Goal: Information Seeking & Learning: Check status

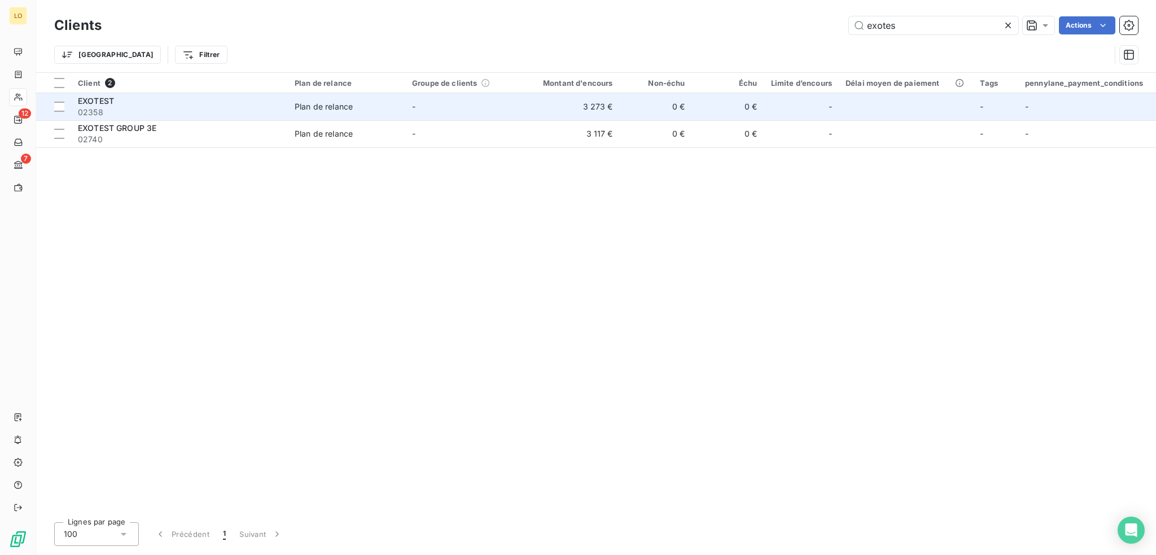
click at [219, 99] on div "EXOTEST" at bounding box center [179, 100] width 203 height 11
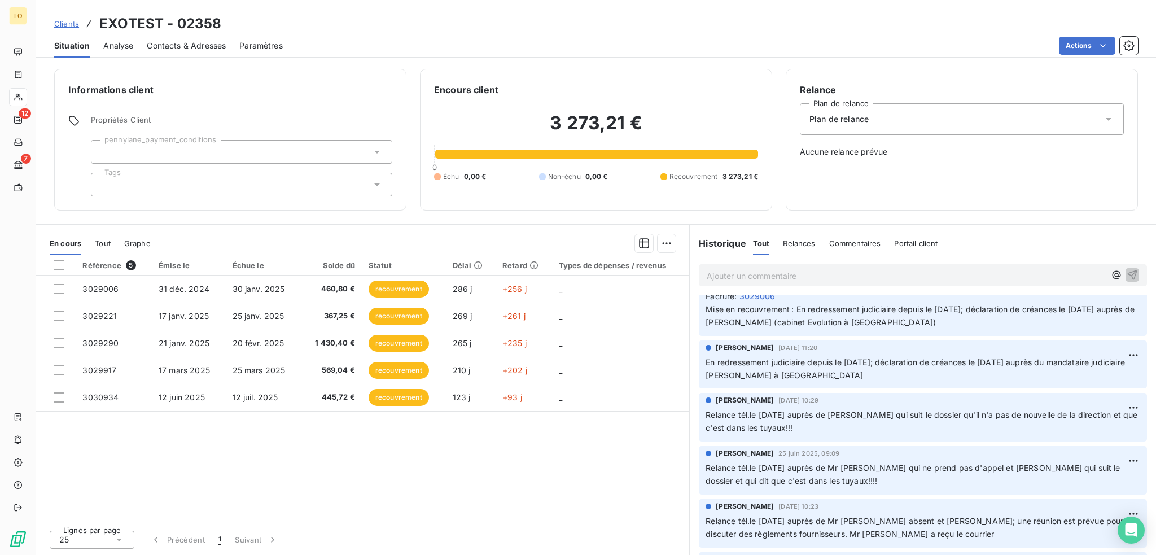
scroll to position [282, 0]
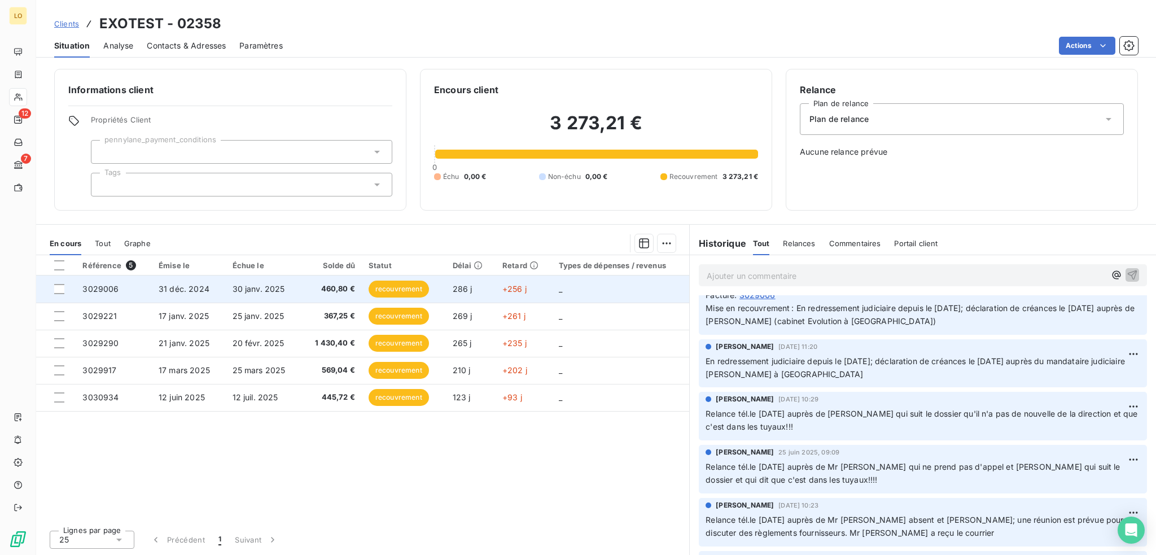
click at [394, 286] on span "recouvrement" at bounding box center [399, 289] width 60 height 17
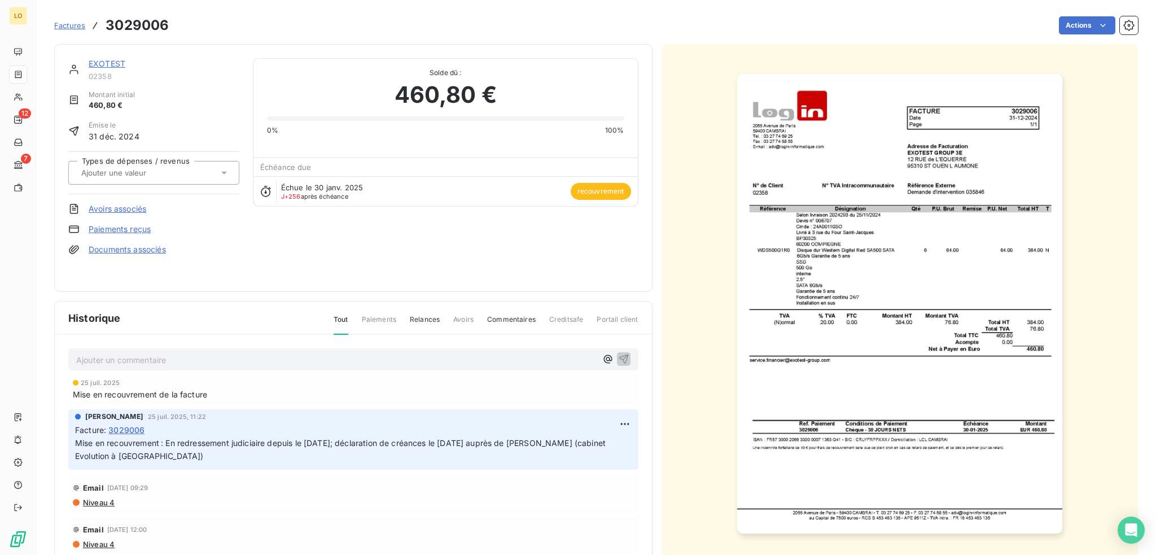
click at [106, 63] on link "EXOTEST" at bounding box center [107, 64] width 37 height 10
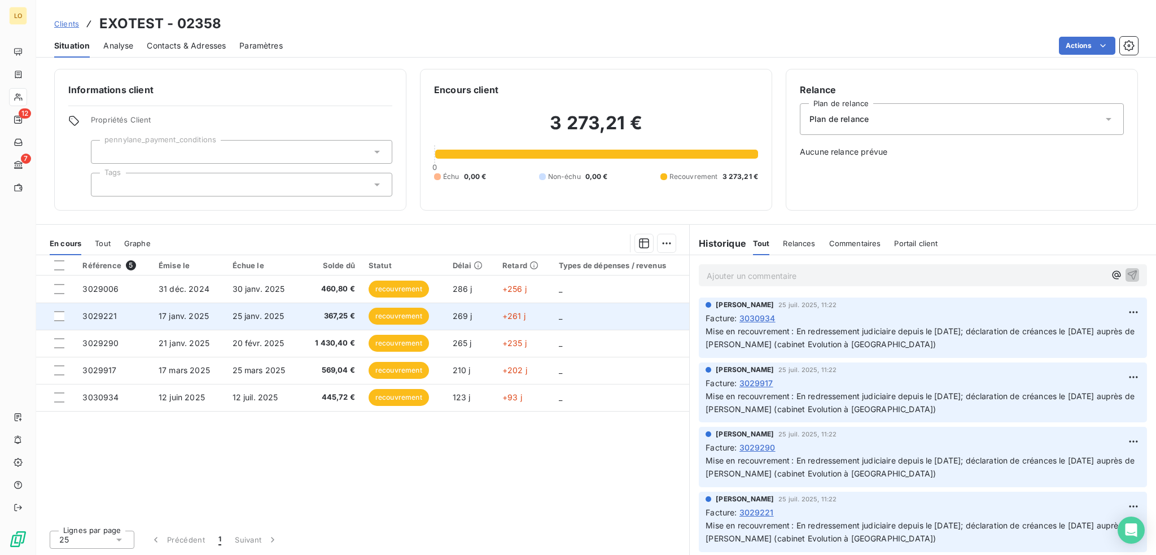
click at [378, 317] on span "recouvrement" at bounding box center [399, 316] width 60 height 17
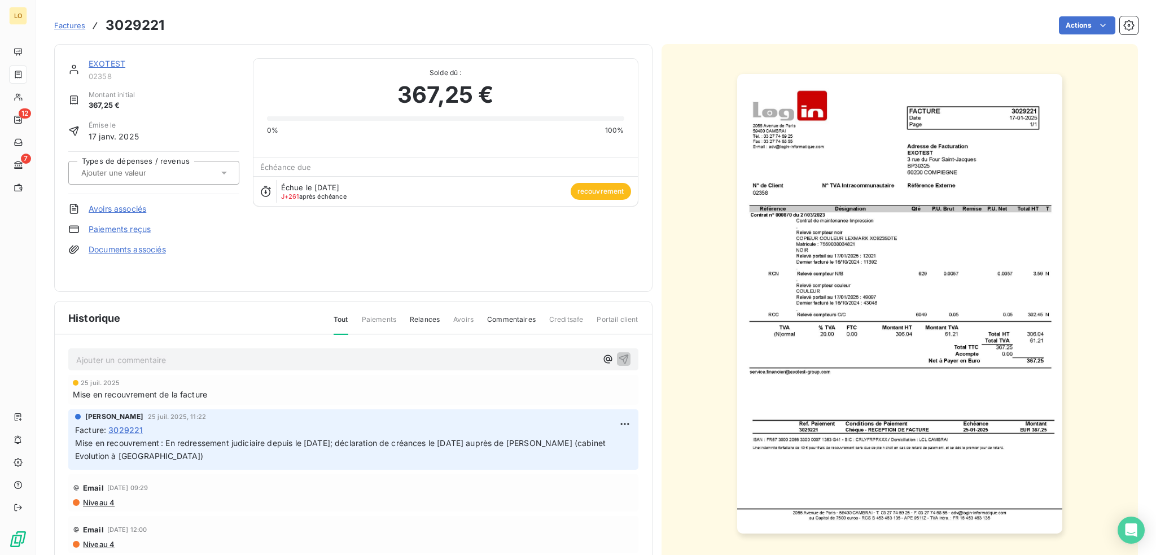
click at [100, 62] on link "EXOTEST" at bounding box center [107, 64] width 37 height 10
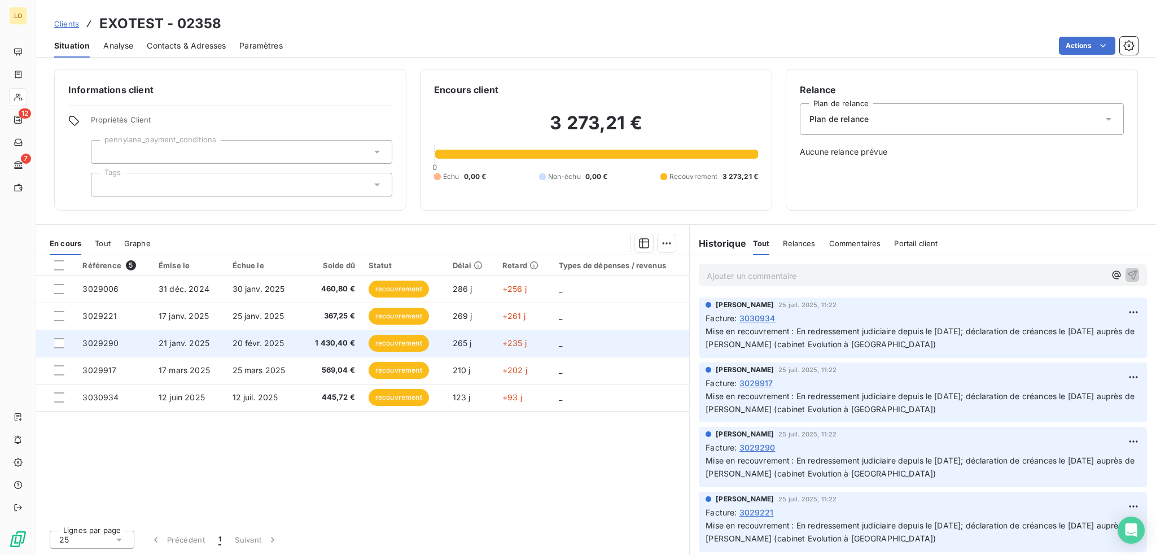
click at [388, 339] on span "recouvrement" at bounding box center [399, 343] width 60 height 17
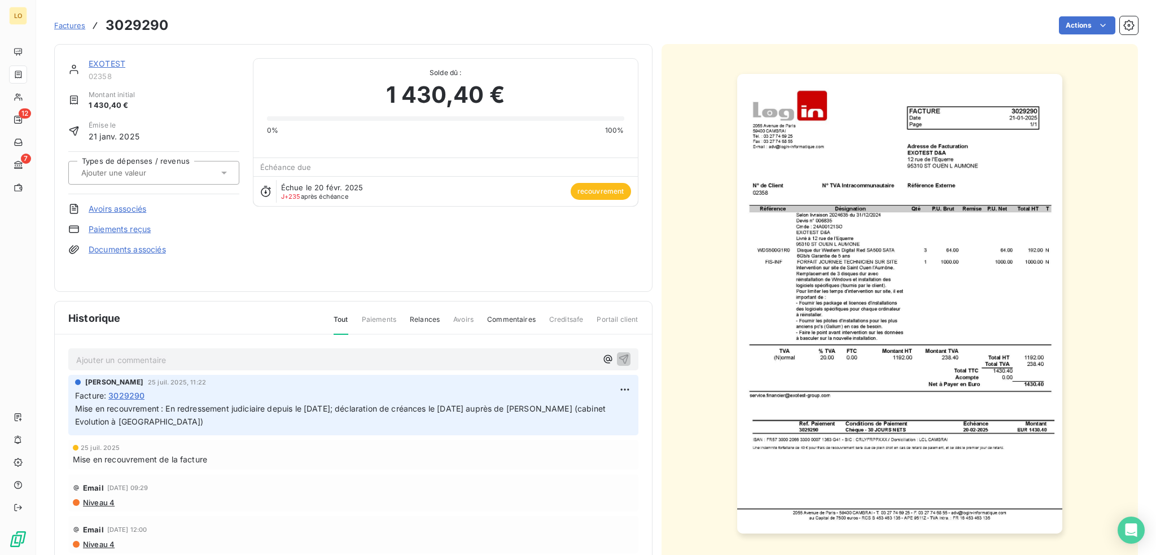
click at [104, 61] on link "EXOTEST" at bounding box center [107, 64] width 37 height 10
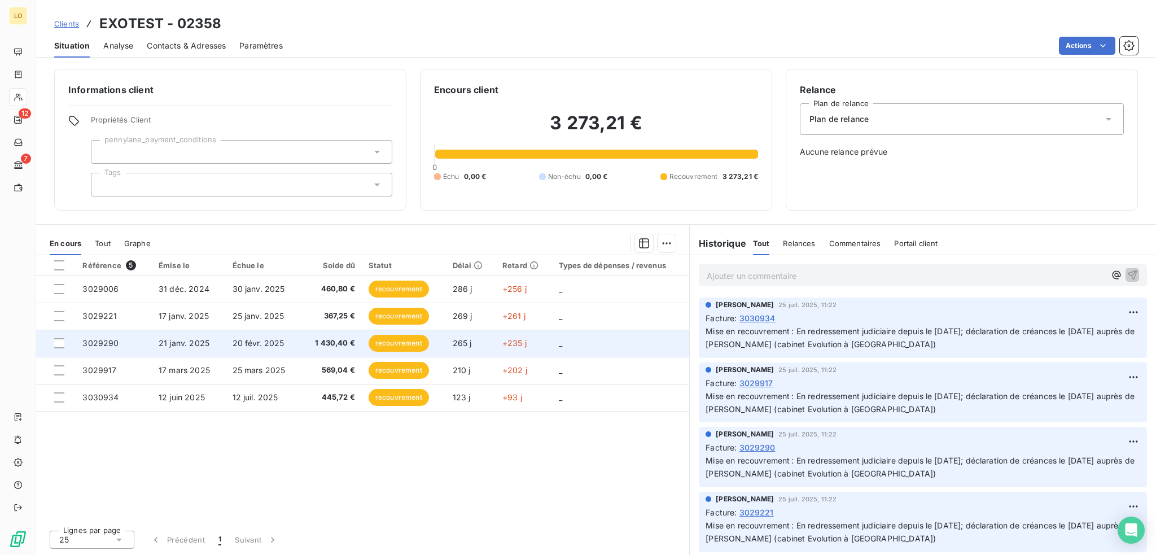
click at [401, 355] on td "recouvrement" at bounding box center [404, 343] width 84 height 27
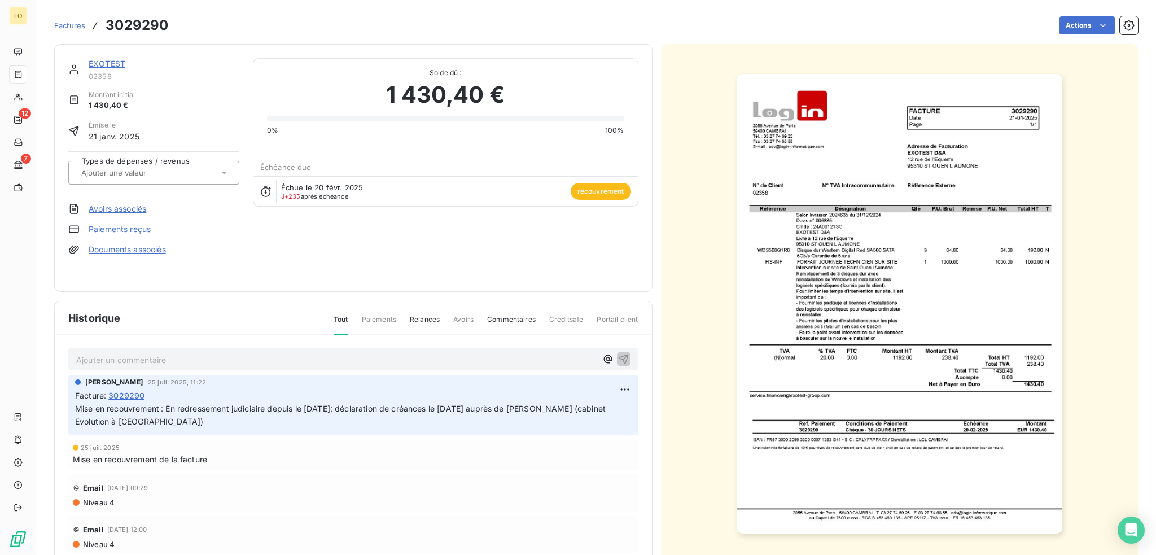
click at [116, 62] on link "EXOTEST" at bounding box center [107, 64] width 37 height 10
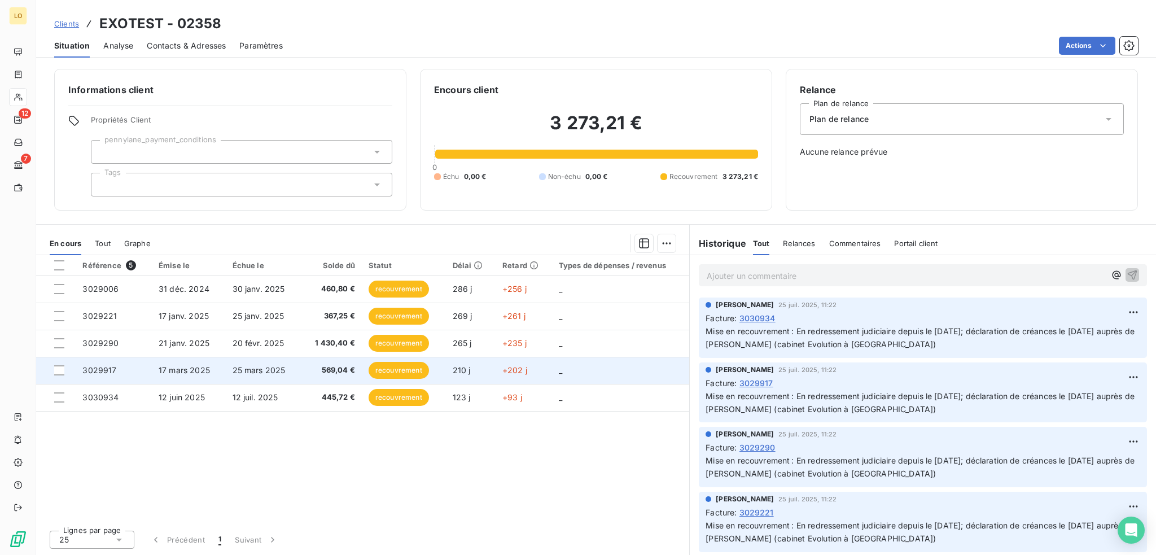
click at [384, 371] on span "recouvrement" at bounding box center [399, 370] width 60 height 17
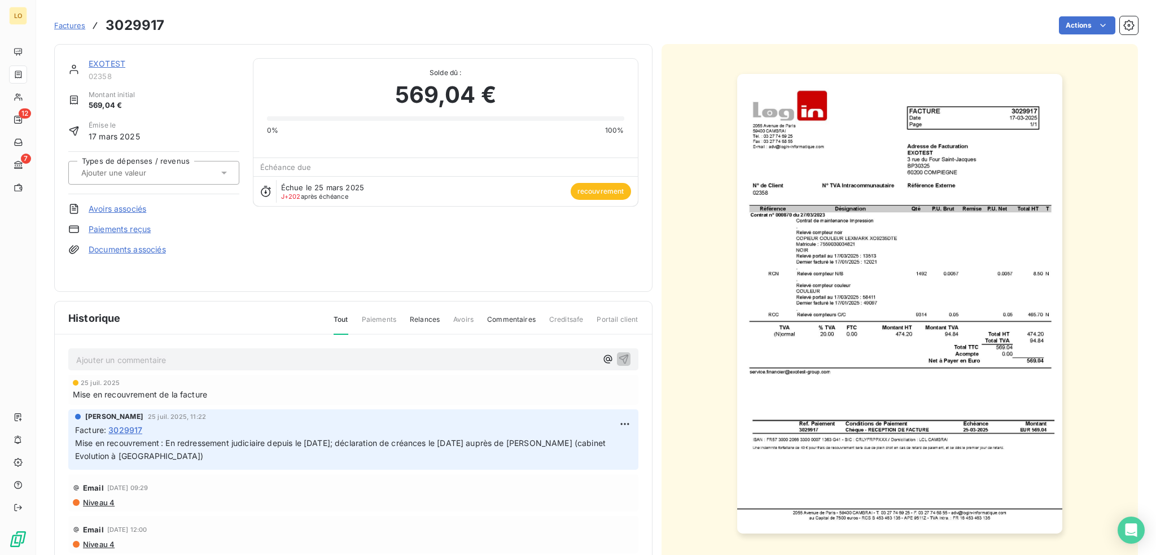
click at [113, 62] on link "EXOTEST" at bounding box center [107, 64] width 37 height 10
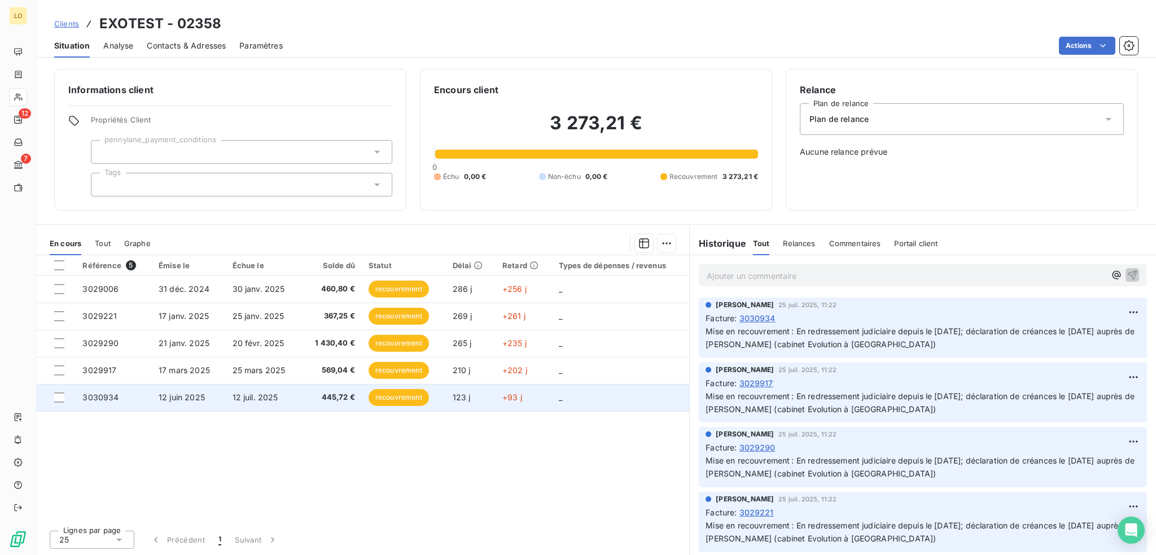
click at [395, 398] on span "recouvrement" at bounding box center [399, 397] width 60 height 17
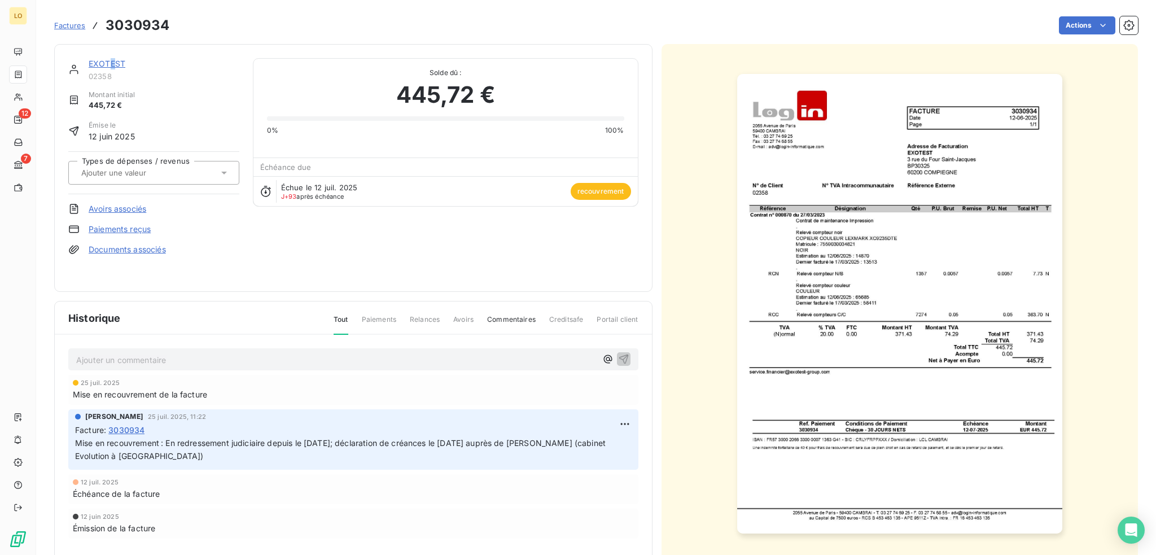
click at [112, 64] on link "EXOTEST" at bounding box center [107, 64] width 37 height 10
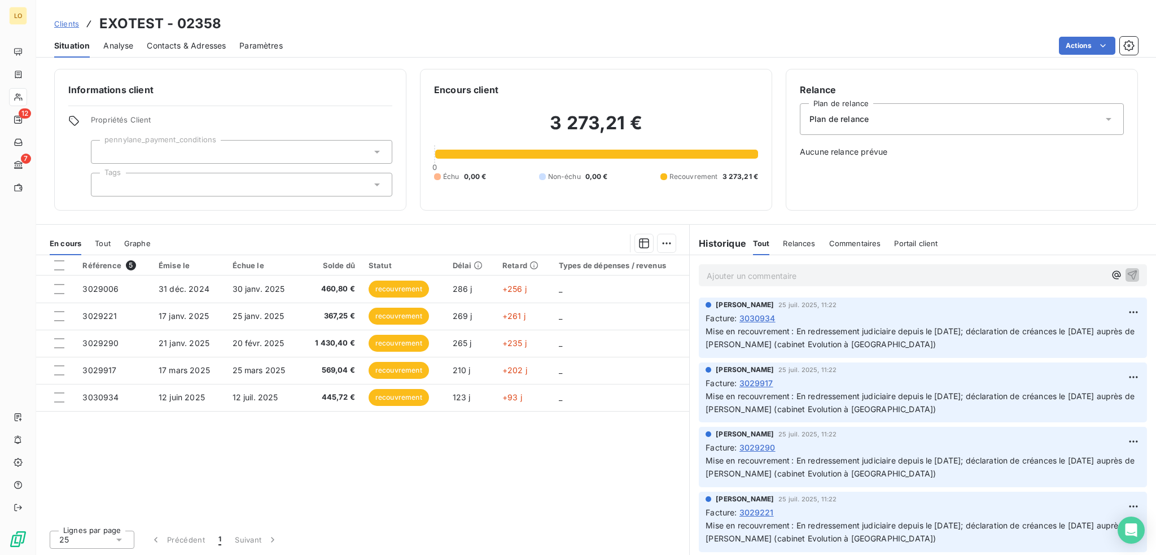
click at [64, 24] on span "Clients" at bounding box center [66, 23] width 25 height 9
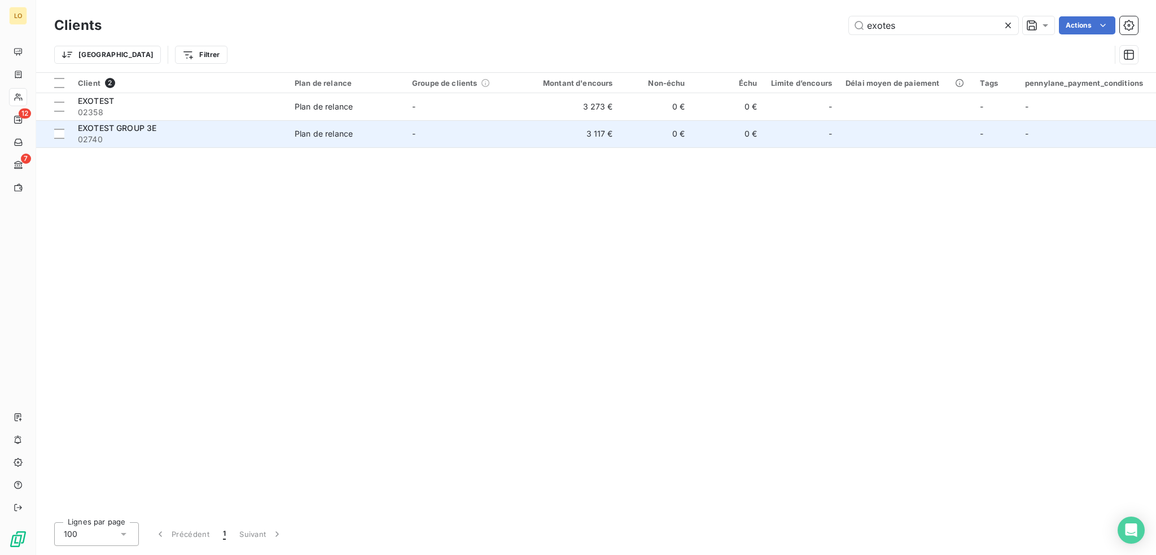
click at [248, 145] on span "02740" at bounding box center [179, 139] width 203 height 11
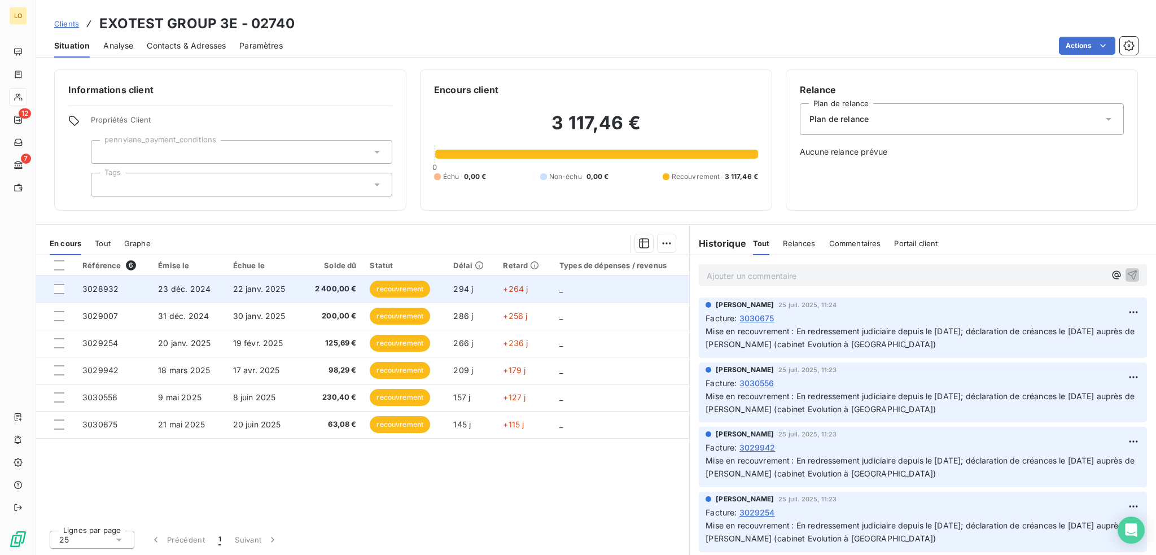
click at [388, 289] on span "recouvrement" at bounding box center [400, 289] width 60 height 17
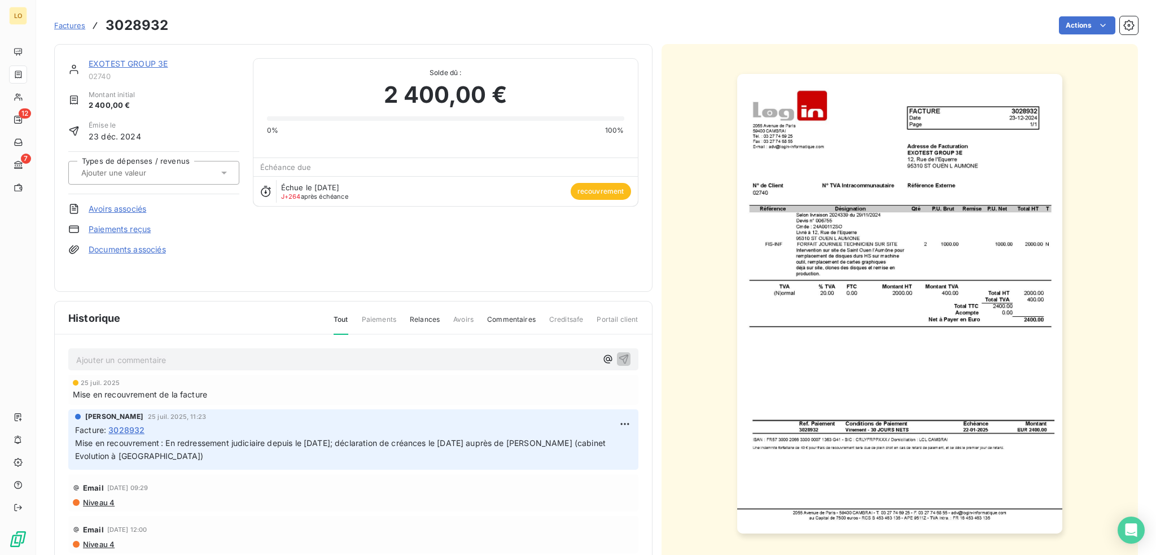
click at [147, 62] on link "EXOTEST GROUP 3E" at bounding box center [128, 64] width 79 height 10
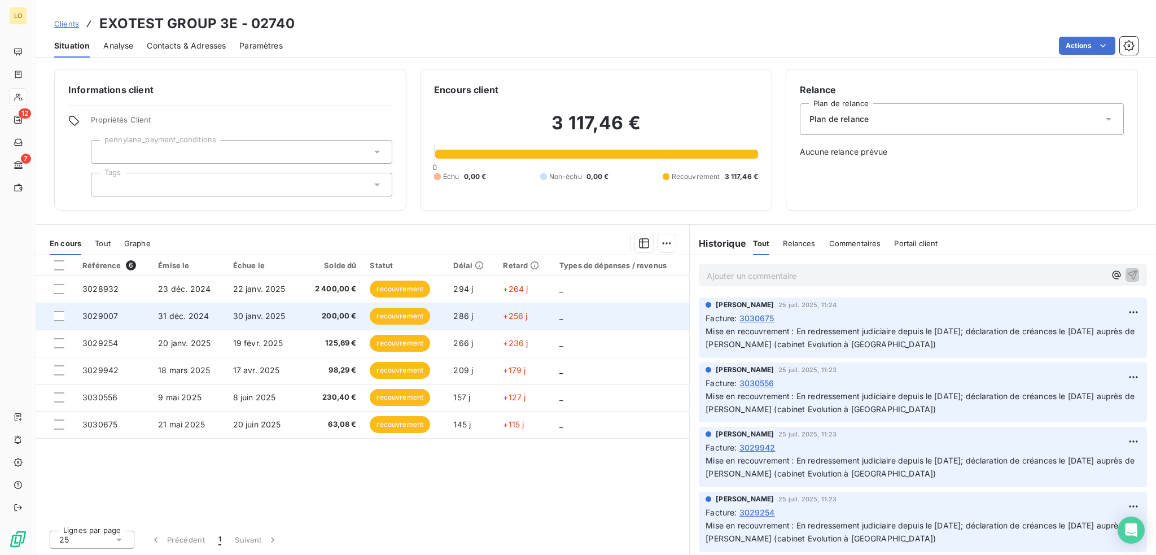
click at [406, 314] on span "recouvrement" at bounding box center [400, 316] width 60 height 17
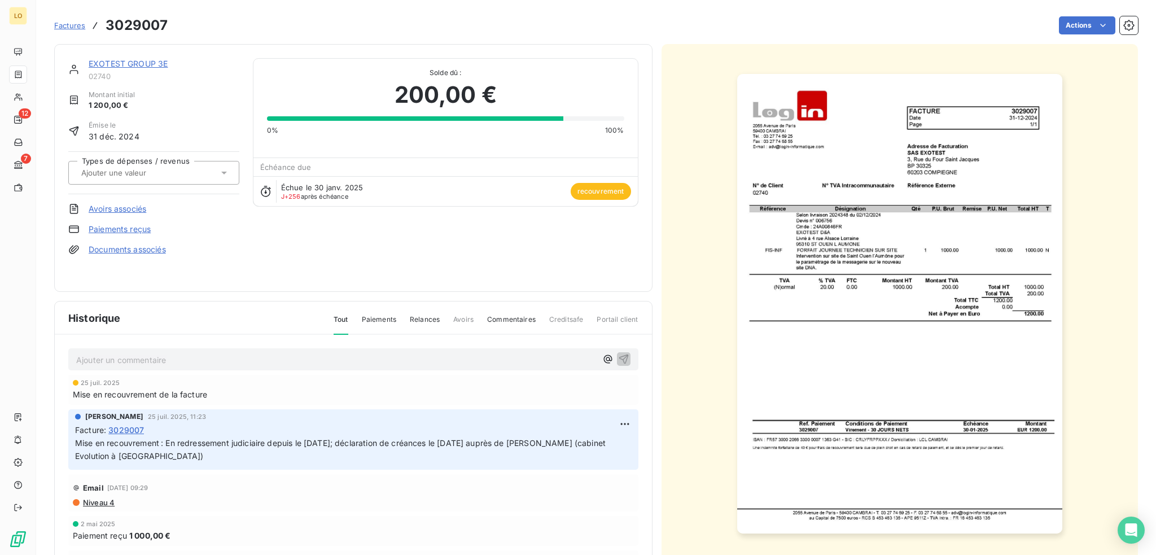
click at [135, 61] on link "EXOTEST GROUP 3E" at bounding box center [128, 64] width 79 height 10
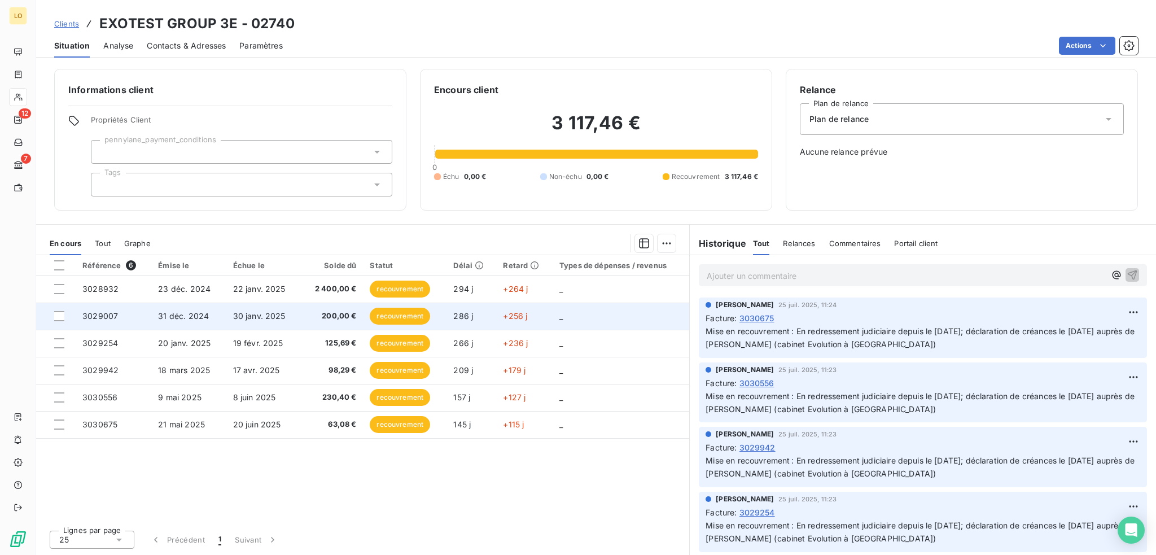
click at [410, 318] on span "recouvrement" at bounding box center [400, 316] width 60 height 17
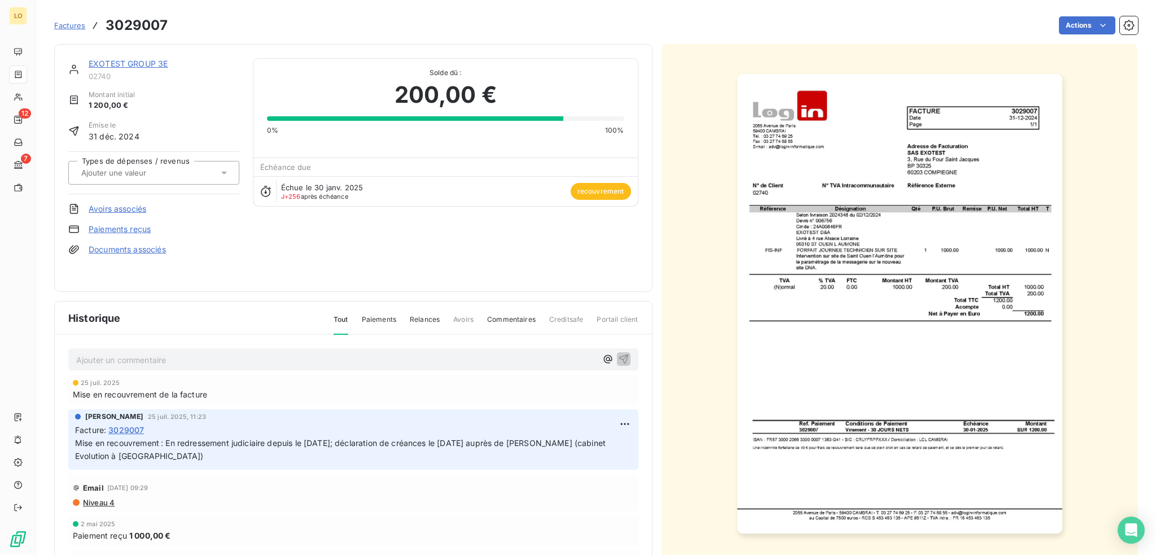
click at [151, 63] on link "EXOTEST GROUP 3E" at bounding box center [128, 64] width 79 height 10
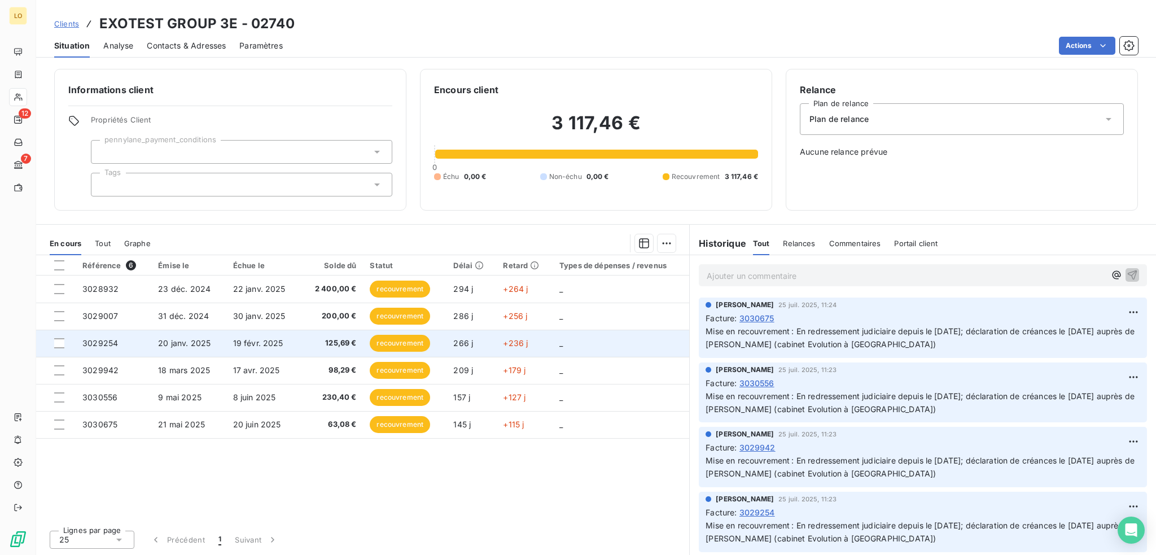
click at [390, 347] on span "recouvrement" at bounding box center [400, 343] width 60 height 17
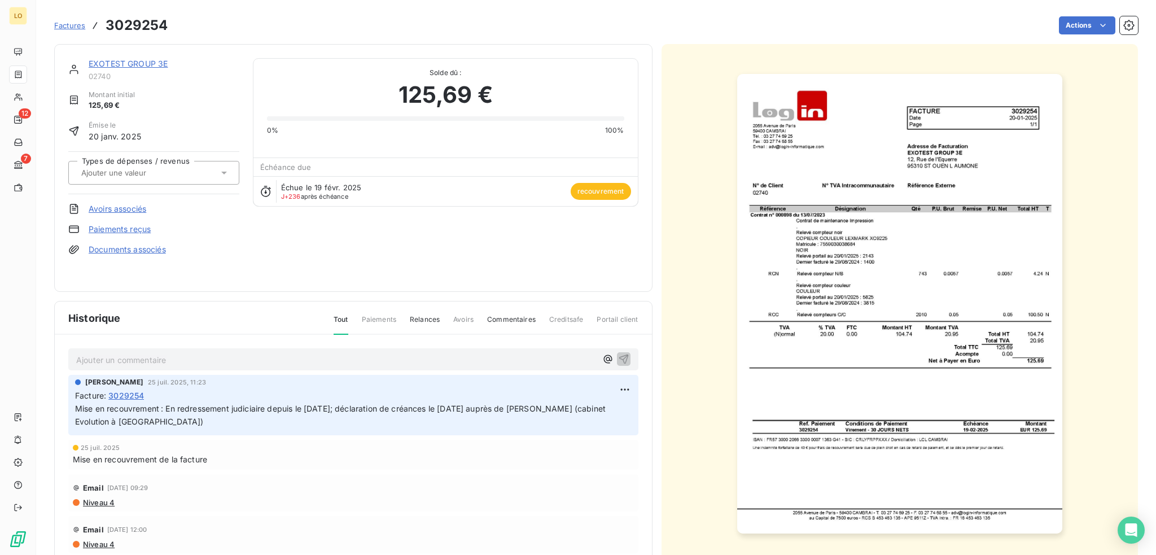
click at [150, 65] on link "EXOTEST GROUP 3E" at bounding box center [128, 64] width 79 height 10
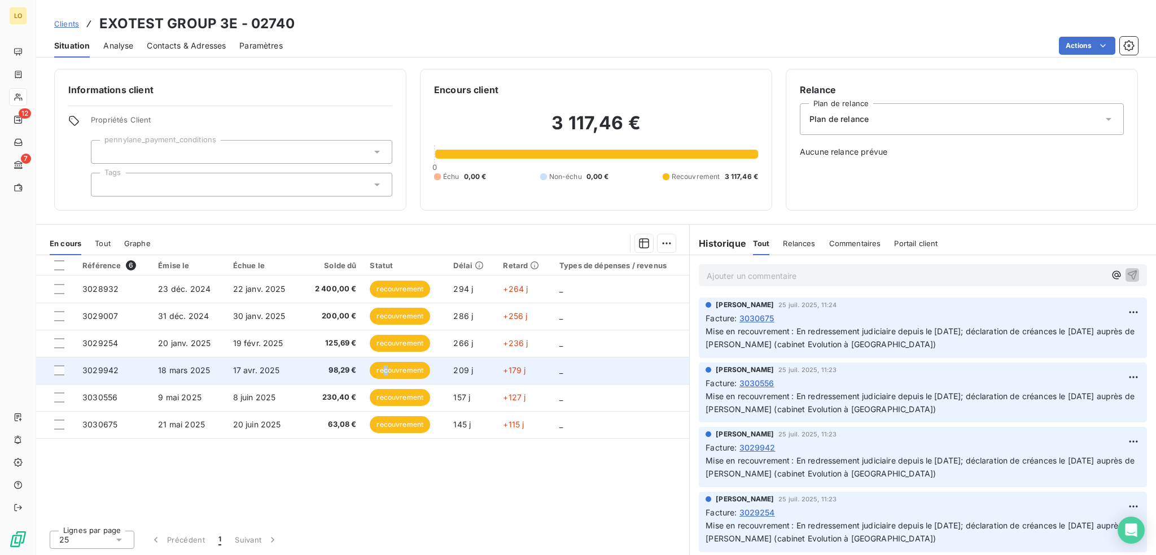
click at [386, 369] on span "recouvrement" at bounding box center [400, 370] width 60 height 17
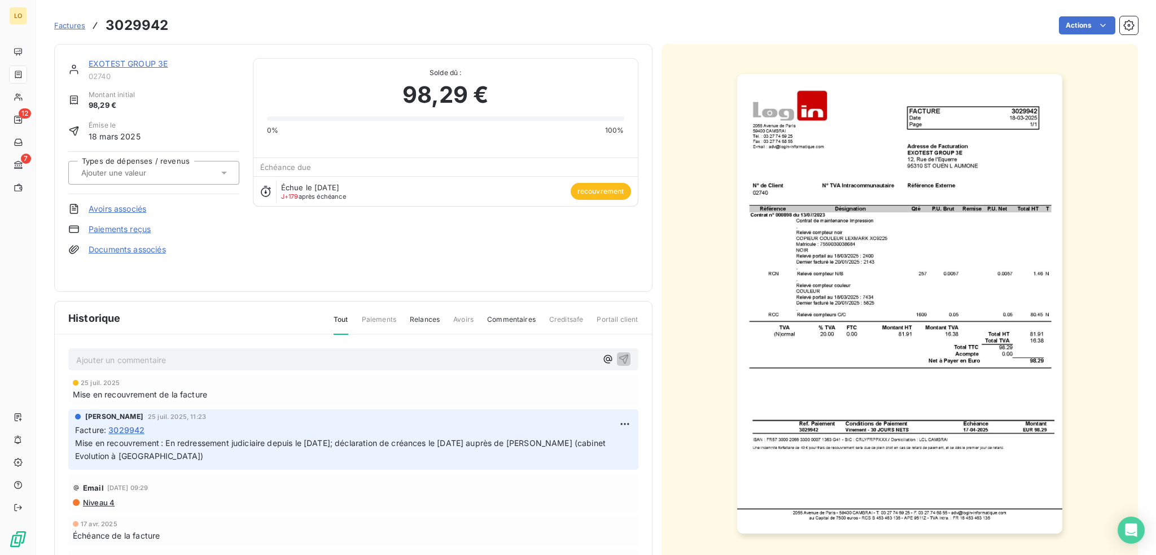
click at [120, 65] on link "EXOTEST GROUP 3E" at bounding box center [128, 64] width 79 height 10
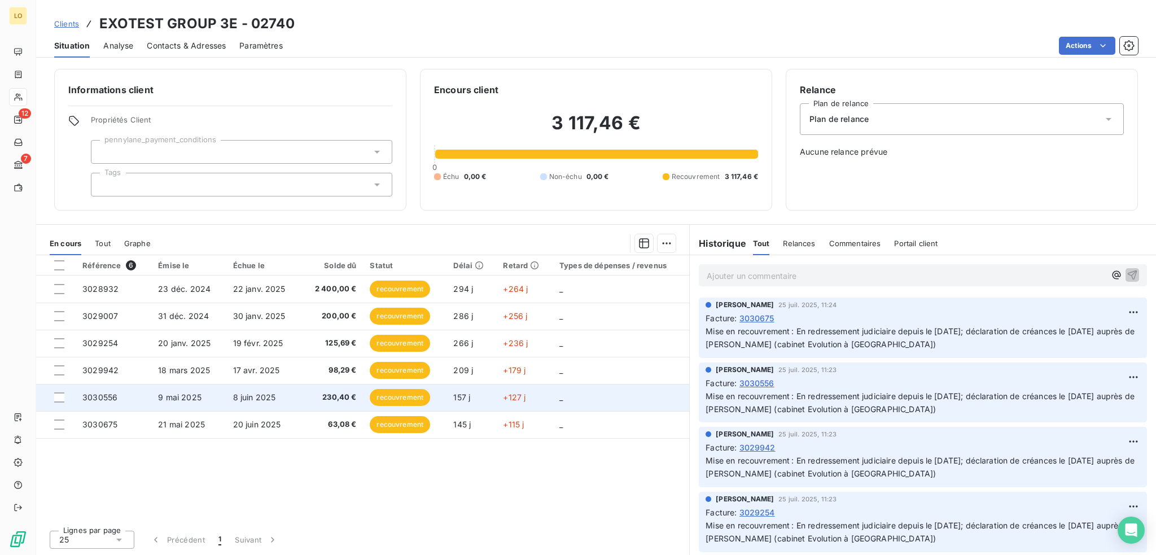
click at [391, 397] on span "recouvrement" at bounding box center [400, 397] width 60 height 17
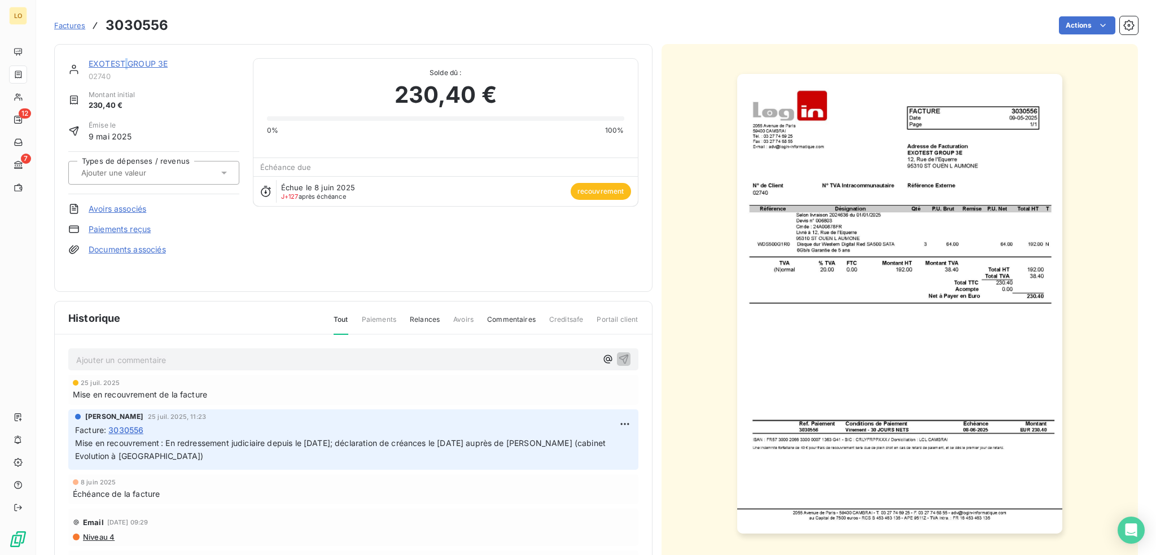
click at [126, 66] on link "EXOTEST GROUP 3E" at bounding box center [128, 64] width 79 height 10
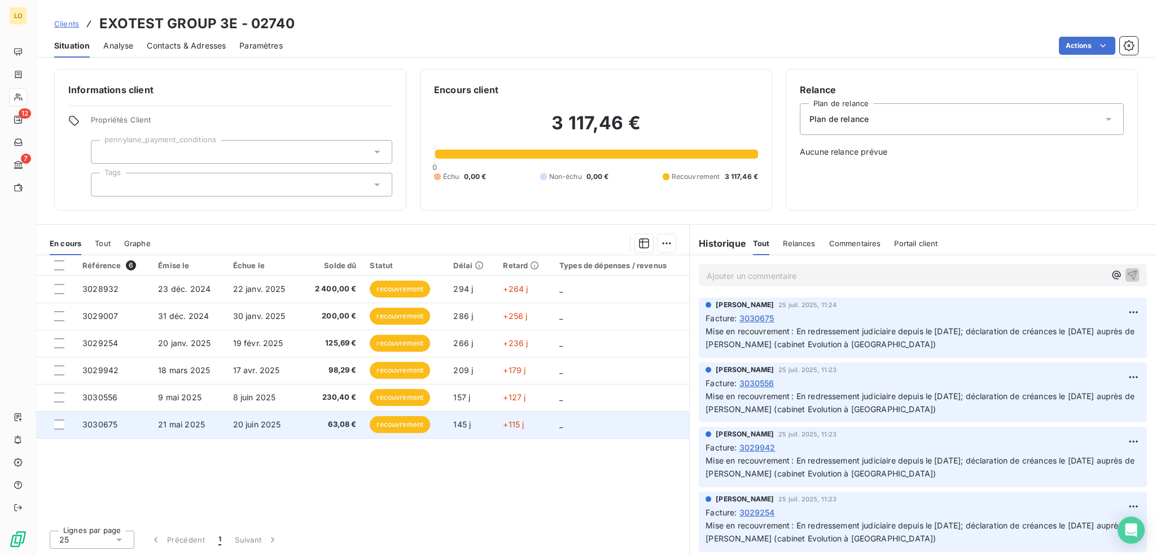
click at [390, 423] on span "recouvrement" at bounding box center [400, 424] width 60 height 17
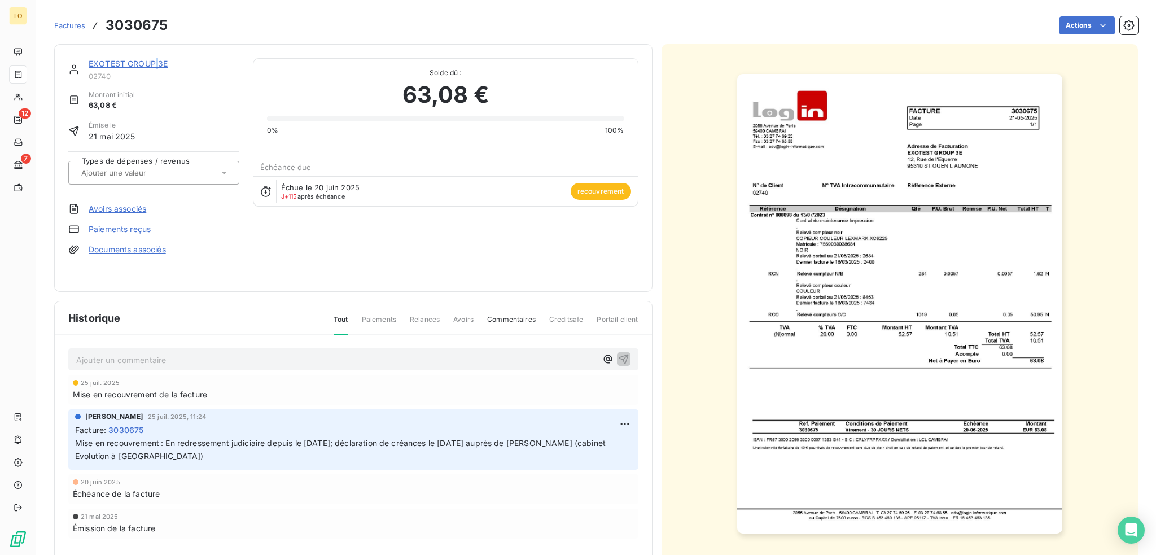
click at [156, 62] on link "EXOTEST GROUP 3E" at bounding box center [128, 64] width 79 height 10
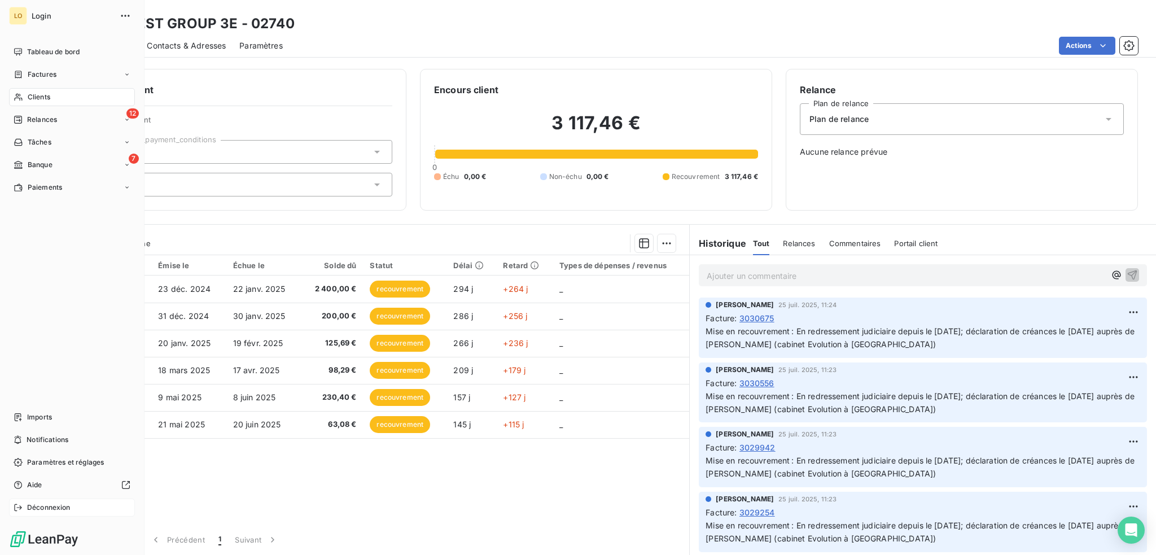
click at [28, 505] on span "Déconnexion" at bounding box center [48, 507] width 43 height 10
